Goal: Use online tool/utility: Use online tool/utility

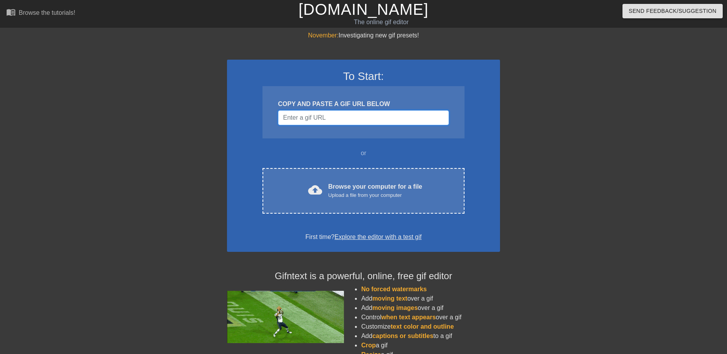
click at [394, 112] on input "Username" at bounding box center [363, 117] width 171 height 15
click at [363, 117] on input "Username" at bounding box center [363, 117] width 171 height 15
